Goal: Find specific page/section: Find specific page/section

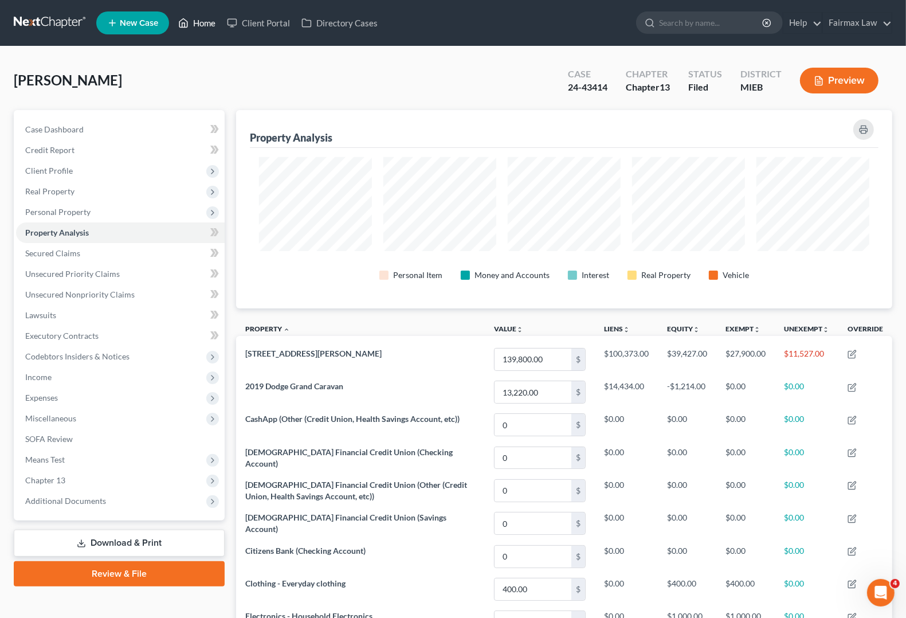
click at [207, 25] on link "Home" at bounding box center [197, 23] width 49 height 21
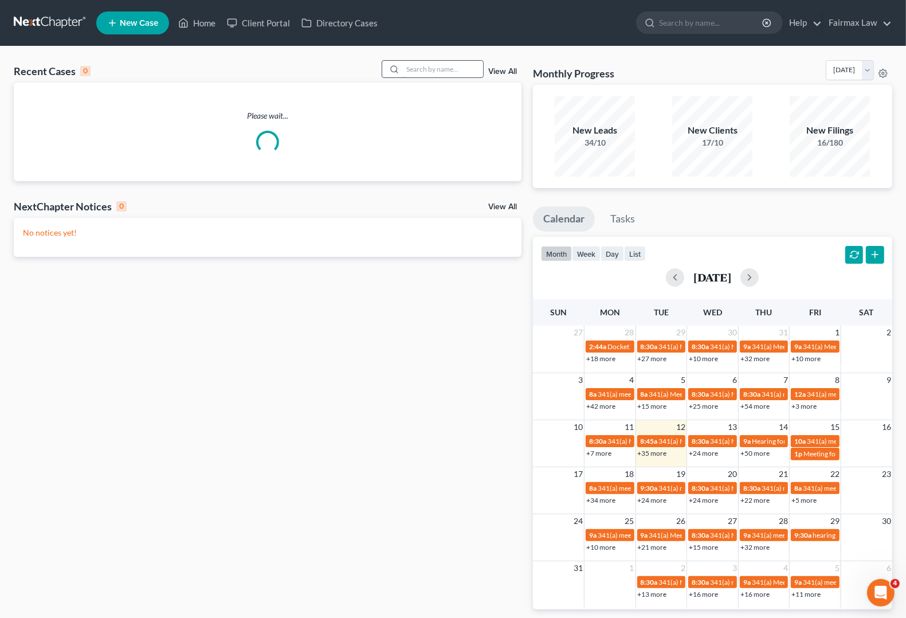
click at [420, 61] on input "search" at bounding box center [443, 69] width 80 height 17
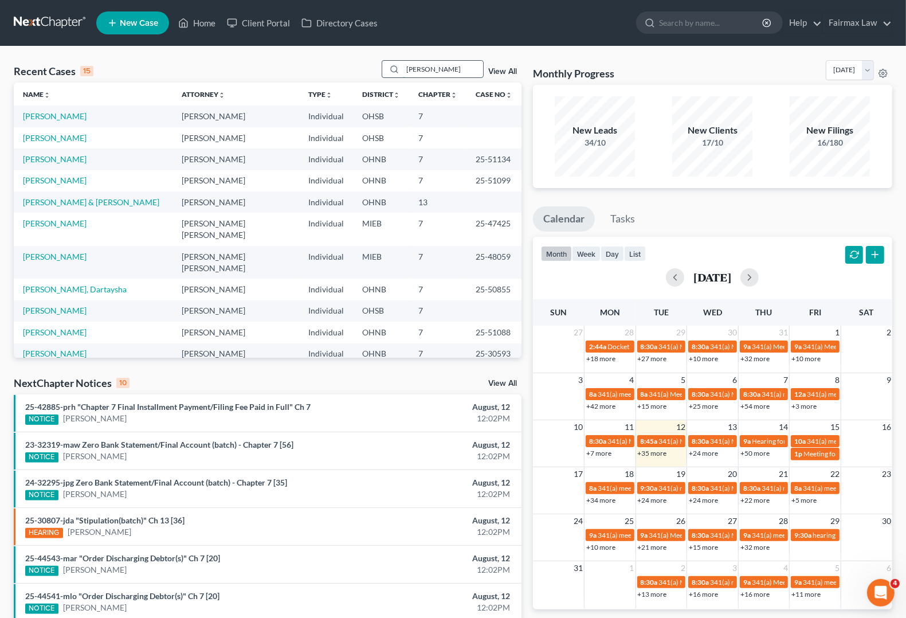
click at [429, 72] on input "[PERSON_NAME]" at bounding box center [443, 69] width 80 height 17
type input "[PERSON_NAME]"
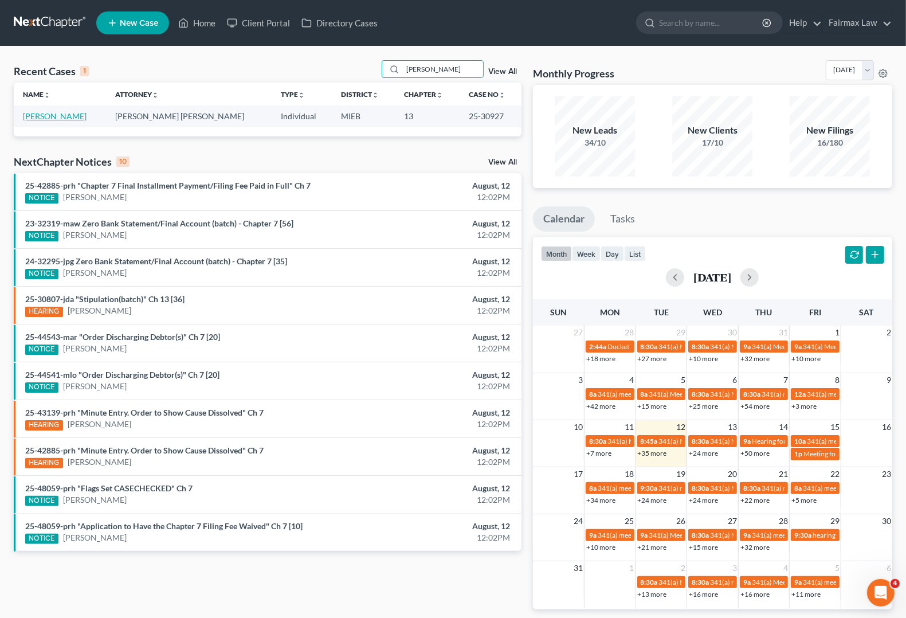
click at [53, 118] on link "[PERSON_NAME]" at bounding box center [55, 116] width 64 height 10
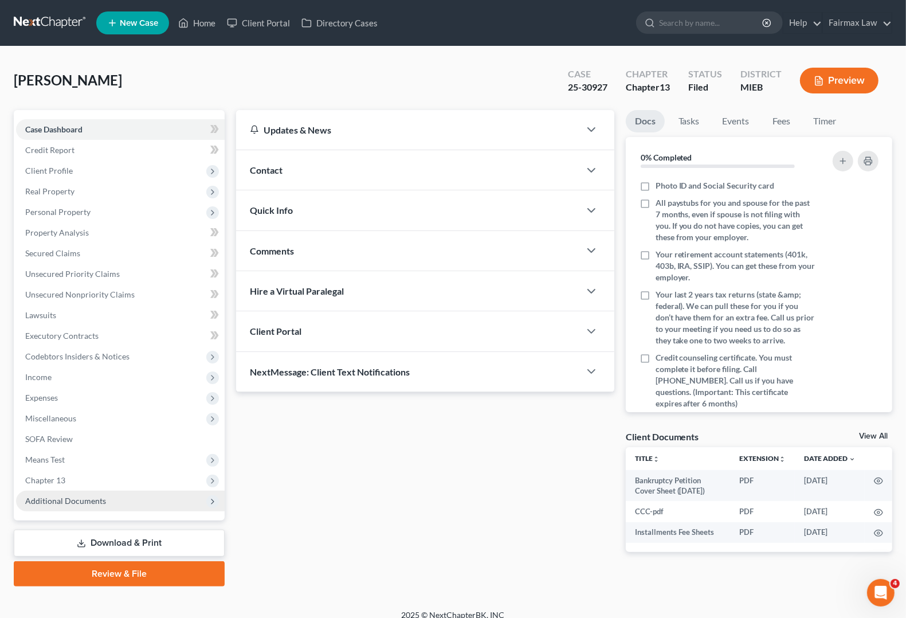
click at [102, 493] on span "Additional Documents" at bounding box center [120, 501] width 209 height 21
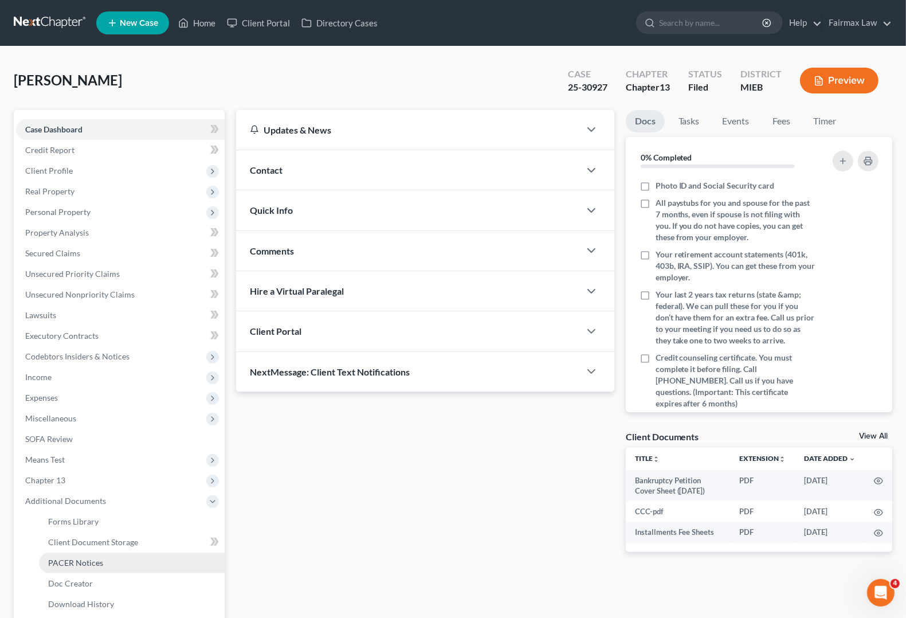
click at [77, 567] on link "PACER Notices" at bounding box center [132, 562] width 186 height 21
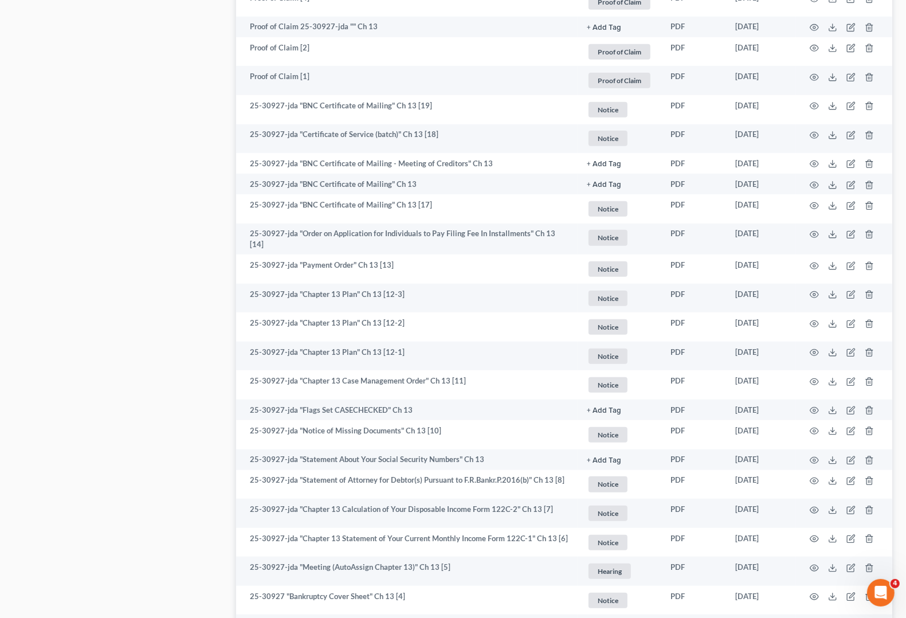
scroll to position [716, 0]
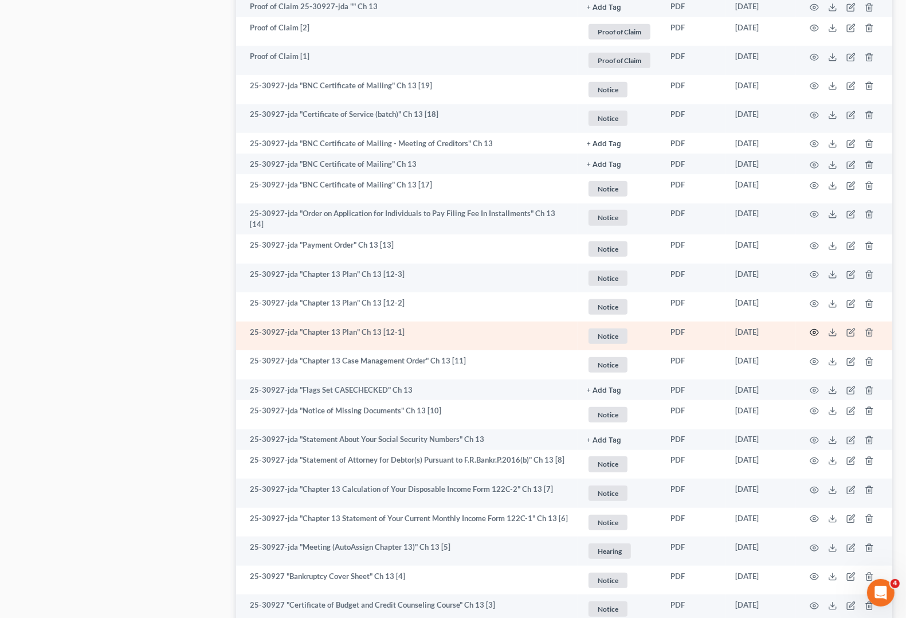
click at [816, 331] on circle "button" at bounding box center [814, 332] width 2 height 2
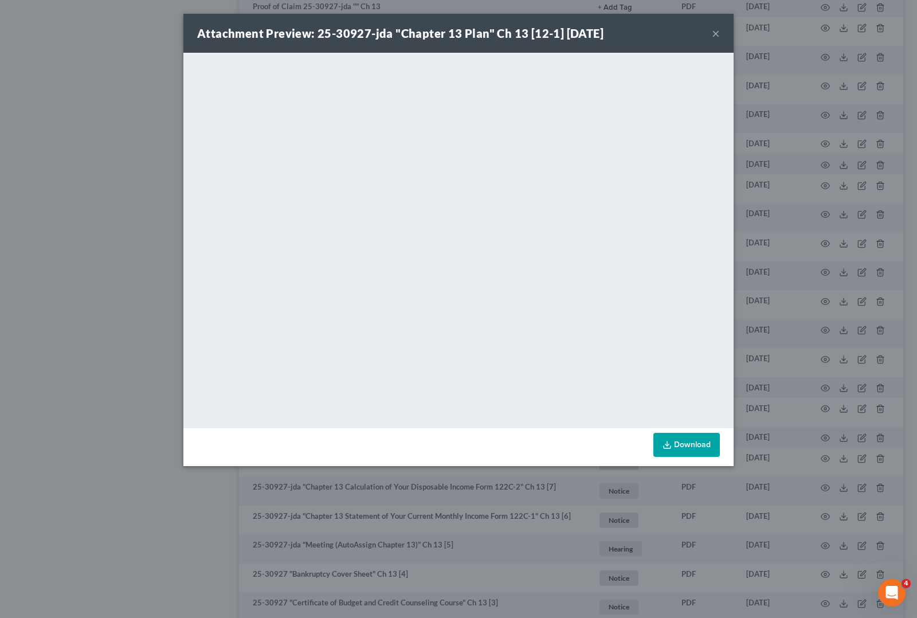
click at [717, 30] on button "×" at bounding box center [716, 33] width 8 height 14
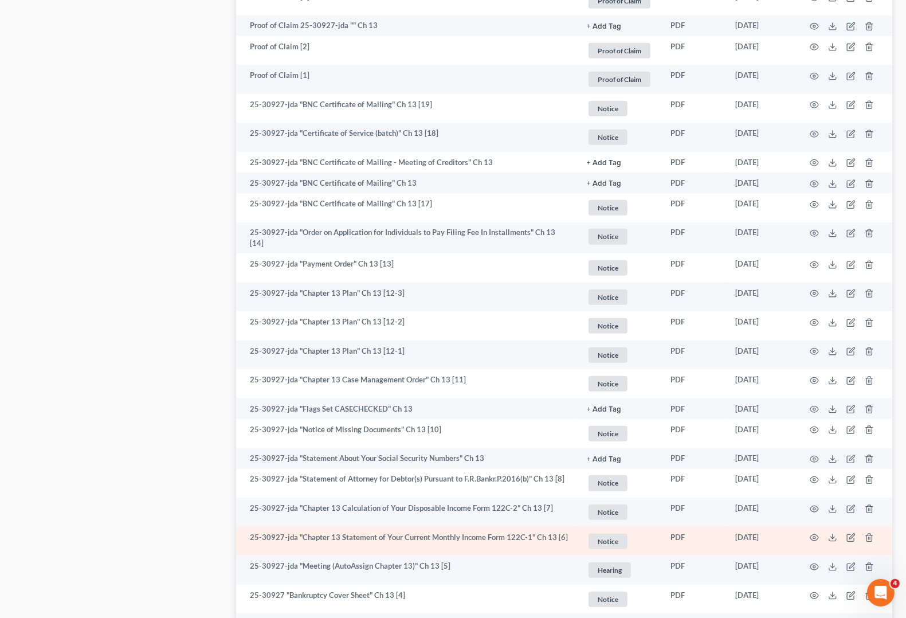
scroll to position [865, 0]
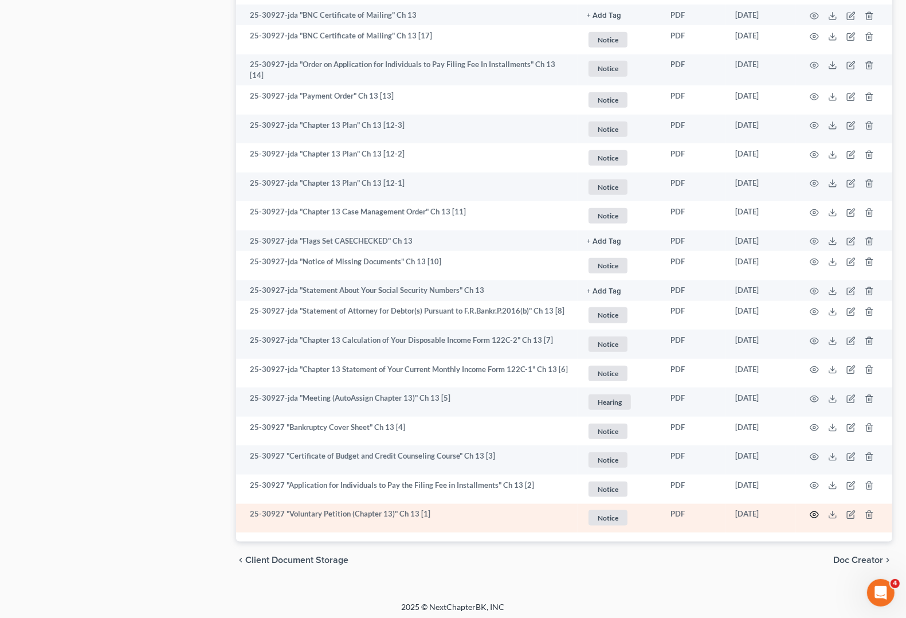
click at [814, 515] on icon "button" at bounding box center [814, 514] width 9 height 9
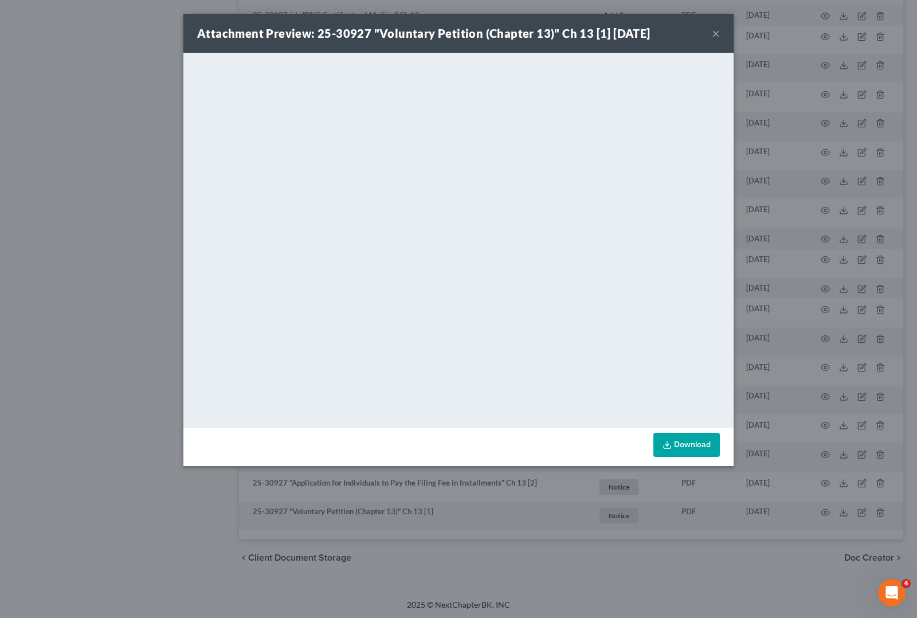
click at [714, 36] on button "×" at bounding box center [716, 33] width 8 height 14
